Goal: Task Accomplishment & Management: Use online tool/utility

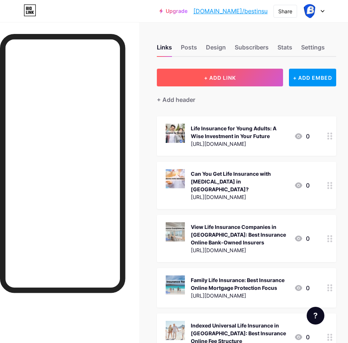
click at [210, 75] on span "+ ADD LINK" at bounding box center [220, 78] width 32 height 6
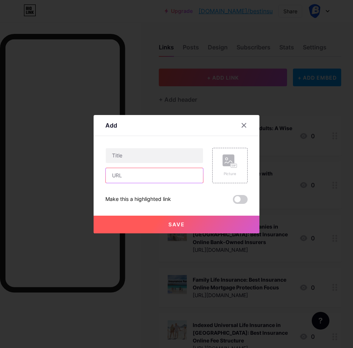
click at [125, 175] on input "text" at bounding box center [154, 175] width 97 height 15
paste input "[URL][DOMAIN_NAME]"
type input "[URL][DOMAIN_NAME]"
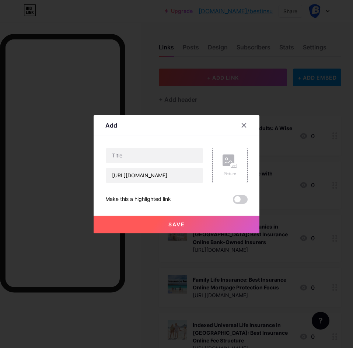
scroll to position [0, 0]
click at [135, 153] on input "text" at bounding box center [154, 155] width 97 height 15
paste input "Life Insurance for Children in [GEOGRAPHIC_DATA]: Best Insurance Online's Polic…"
type input "Life Insurance for Children in [GEOGRAPHIC_DATA]: Best Insurance Online's Polic…"
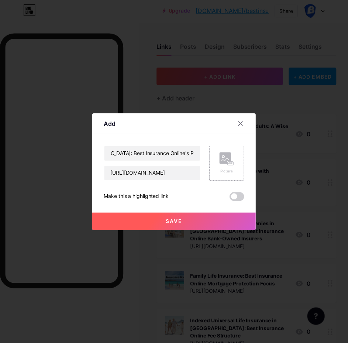
scroll to position [0, 0]
click at [218, 166] on div "Picture" at bounding box center [229, 165] width 35 height 35
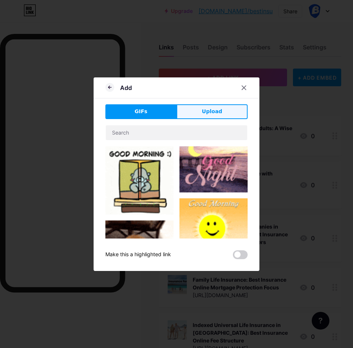
click at [198, 110] on button "Upload" at bounding box center [212, 111] width 71 height 15
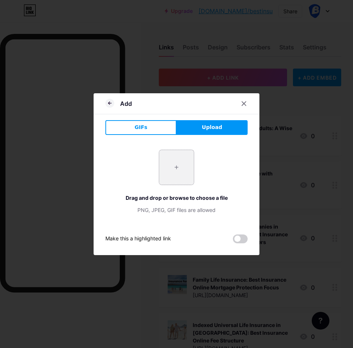
click at [176, 163] on input "file" at bounding box center [176, 167] width 35 height 35
type input "C:\fakepath\LIFE-INSURANCE-FOR-CHILDREN-IN-[GEOGRAPHIC_DATA]-750x375.jpg"
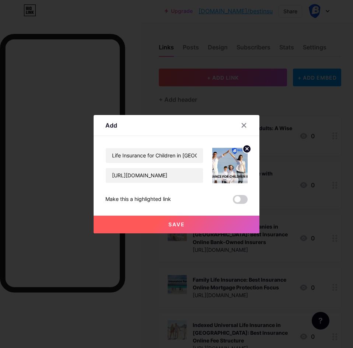
click at [170, 222] on span "Save" at bounding box center [177, 224] width 17 height 6
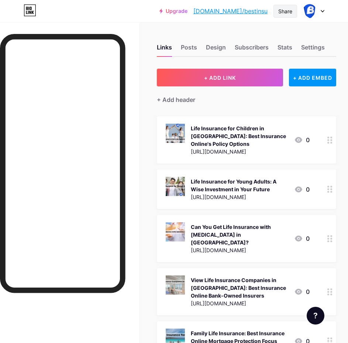
click at [289, 14] on div "Share" at bounding box center [285, 11] width 14 height 8
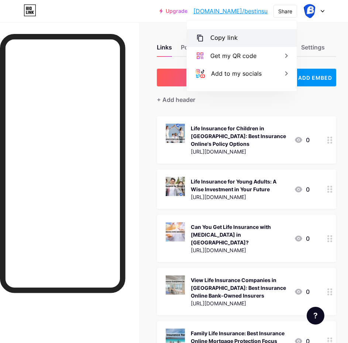
click at [256, 38] on div "Copy link" at bounding box center [242, 38] width 110 height 18
